Goal: Transaction & Acquisition: Book appointment/travel/reservation

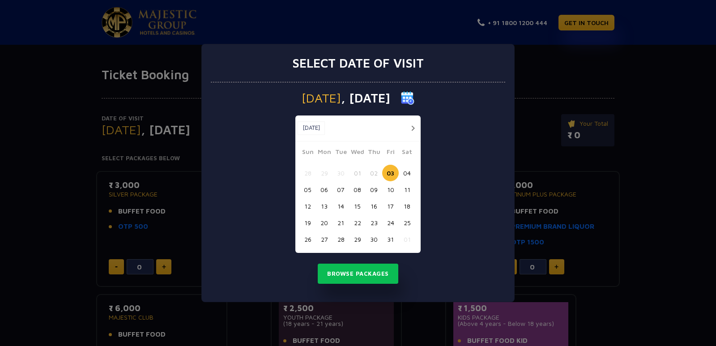
click at [389, 225] on button "24" at bounding box center [390, 222] width 17 height 17
click at [406, 227] on button "25" at bounding box center [407, 222] width 17 height 17
click at [369, 281] on button "Browse Packages" at bounding box center [358, 274] width 81 height 21
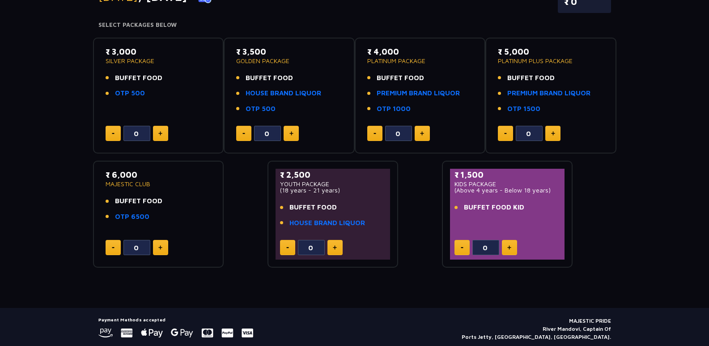
scroll to position [134, 0]
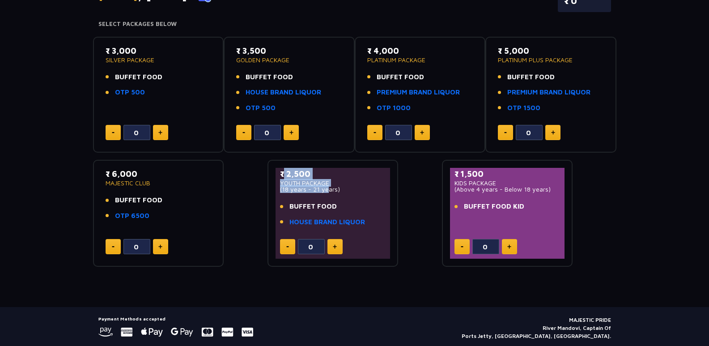
drag, startPoint x: 324, startPoint y: 191, endPoint x: 269, endPoint y: 188, distance: 54.2
click at [269, 188] on div "₹ 2,500 YOUTH PACKAGE (18 years - 21 years) BUFFET FOOD HOUSE BRAND LIQUOR 0" at bounding box center [333, 213] width 131 height 107
click at [344, 192] on p "(18 years - 21 years)" at bounding box center [333, 189] width 106 height 6
drag, startPoint x: 165, startPoint y: 200, endPoint x: 82, endPoint y: 166, distance: 89.1
click at [82, 166] on div "Date of Visit [DATE] Change Your Total ₹ 0 Select Packages Below ₹ 3,000 SILVER…" at bounding box center [354, 107] width 709 height 319
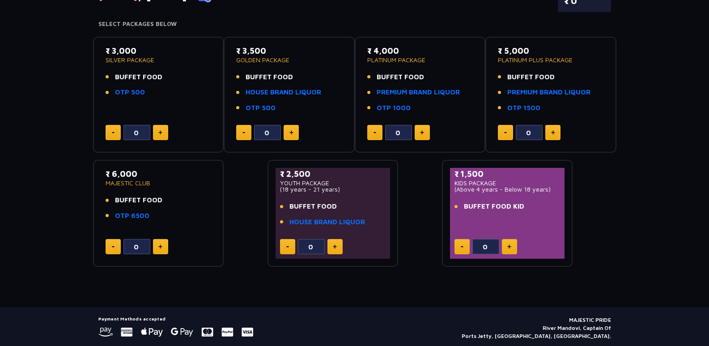
drag, startPoint x: 112, startPoint y: 76, endPoint x: 163, endPoint y: 78, distance: 51.5
click at [163, 78] on li "BUFFET FOOD" at bounding box center [159, 77] width 106 height 10
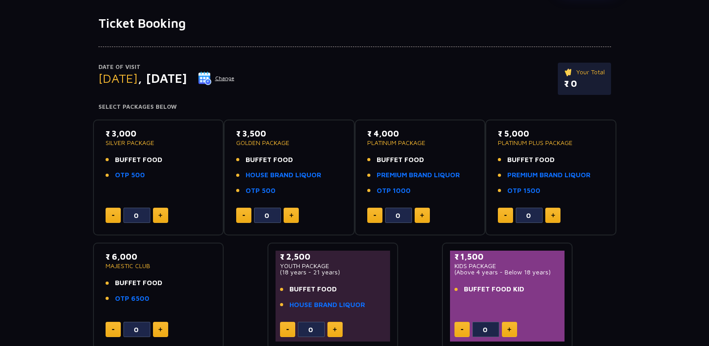
scroll to position [73, 0]
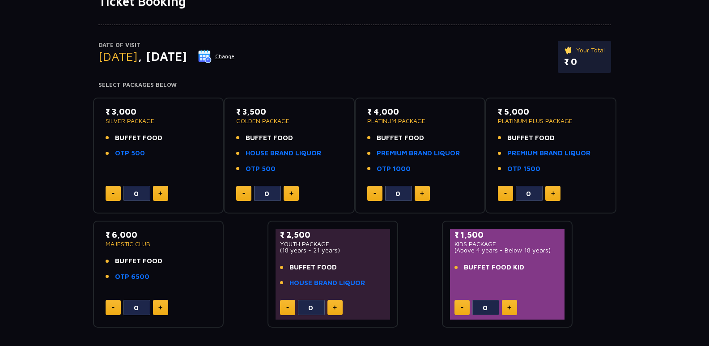
click at [153, 196] on button at bounding box center [160, 193] width 15 height 15
click at [157, 196] on button at bounding box center [160, 193] width 15 height 15
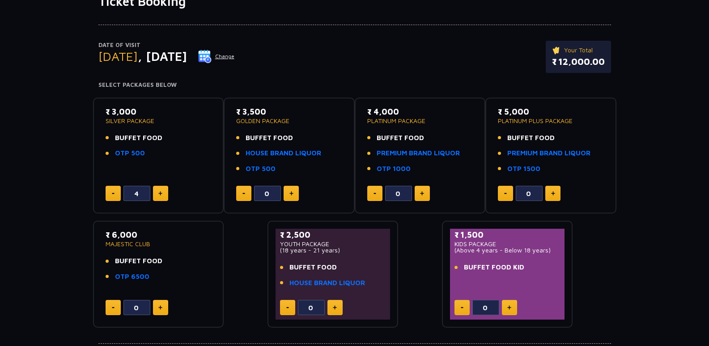
type input "5"
